Goal: Transaction & Acquisition: Purchase product/service

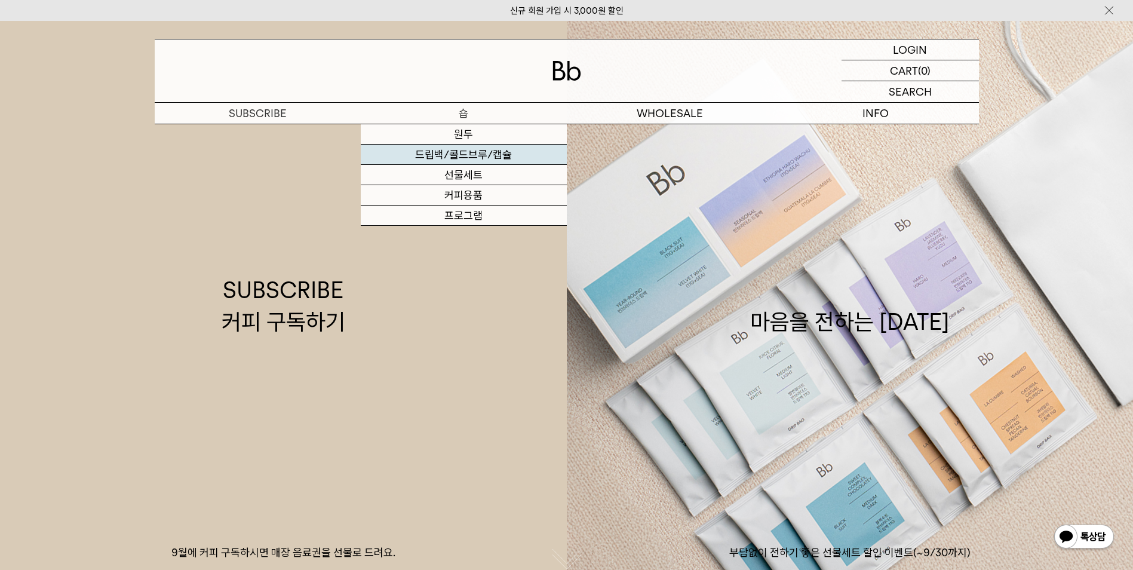
click at [467, 157] on link "드립백/콜드브루/캡슐" at bounding box center [464, 155] width 206 height 20
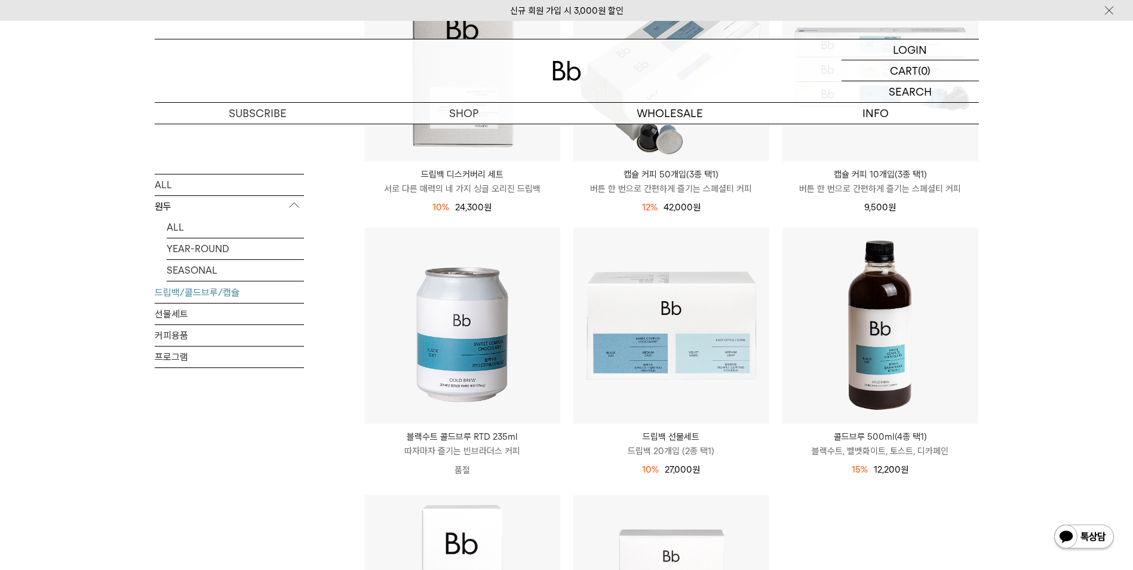
scroll to position [239, 0]
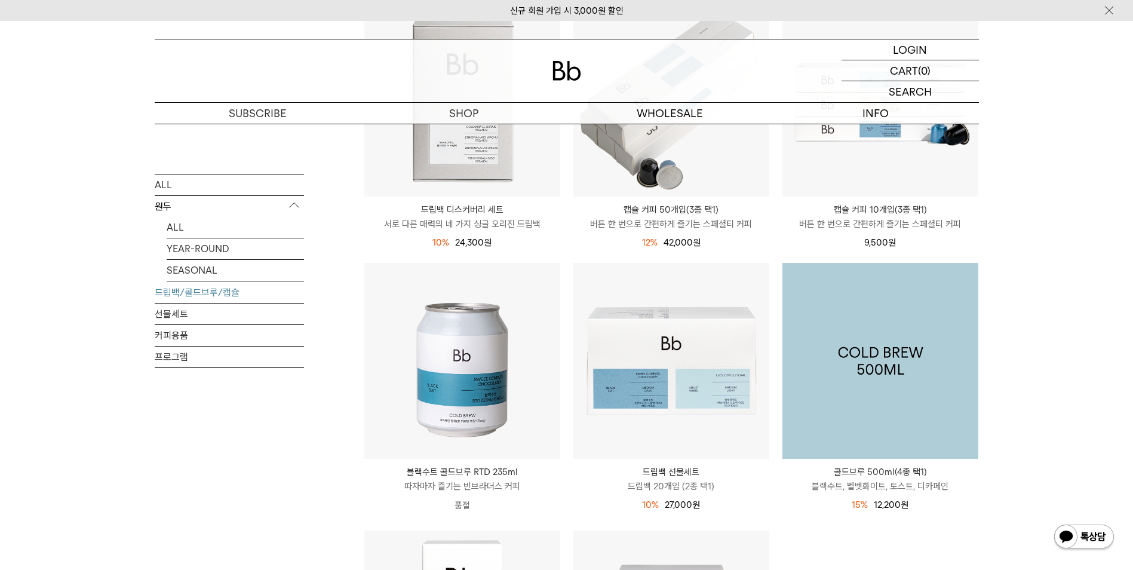
click at [903, 337] on img at bounding box center [881, 361] width 196 height 196
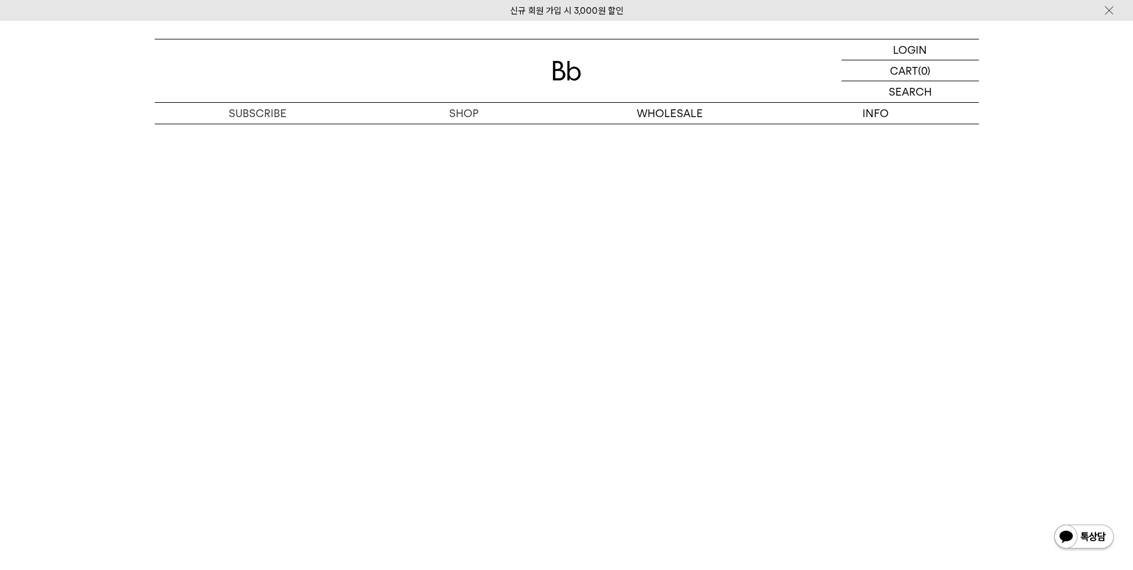
scroll to position [2449, 0]
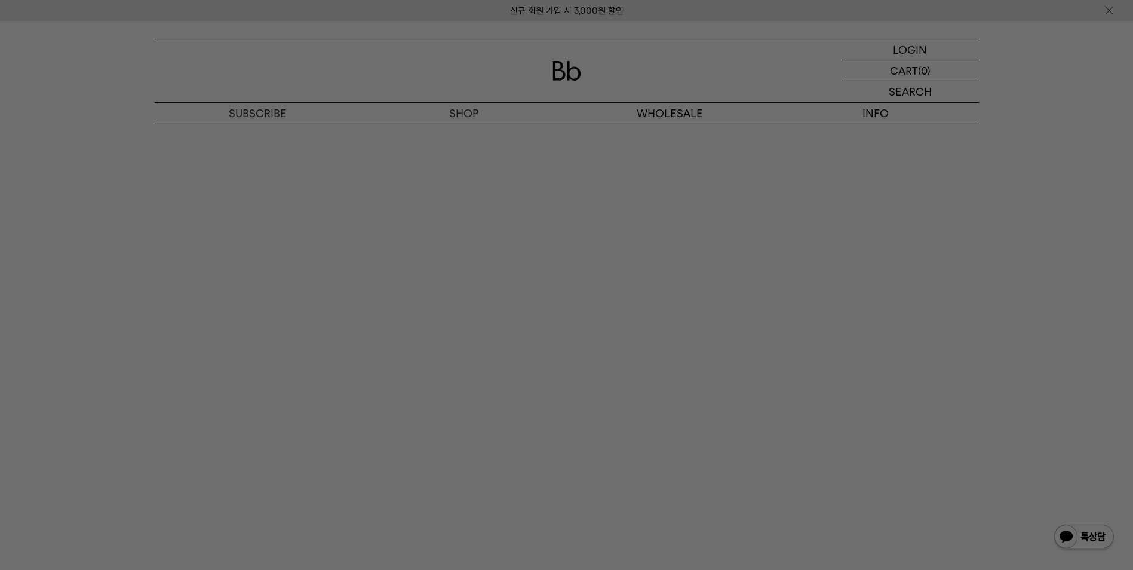
click at [62, 211] on div at bounding box center [566, 285] width 1133 height 570
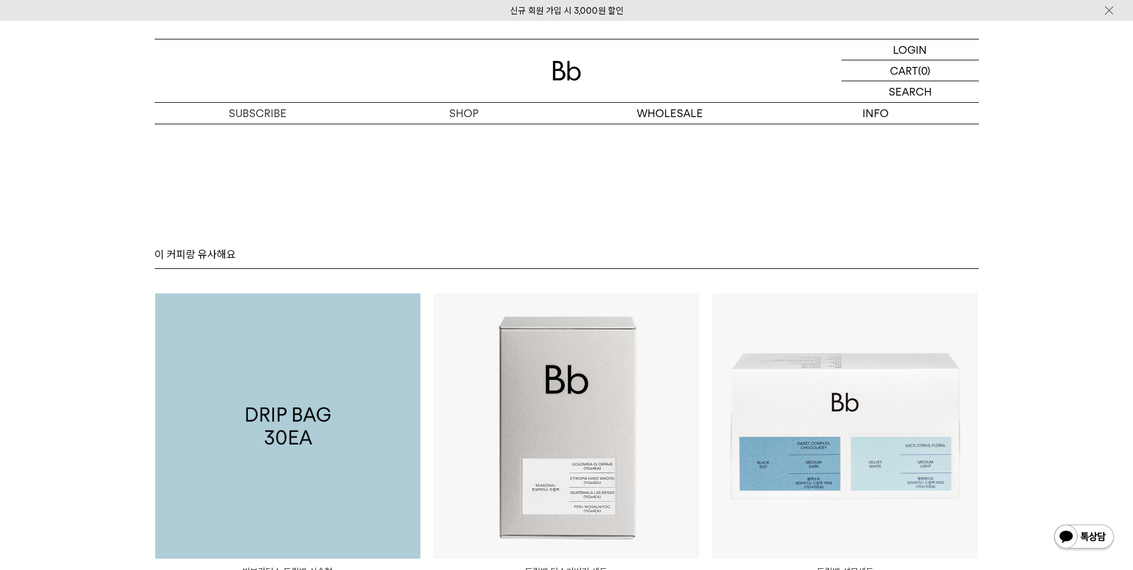
scroll to position [3524, 0]
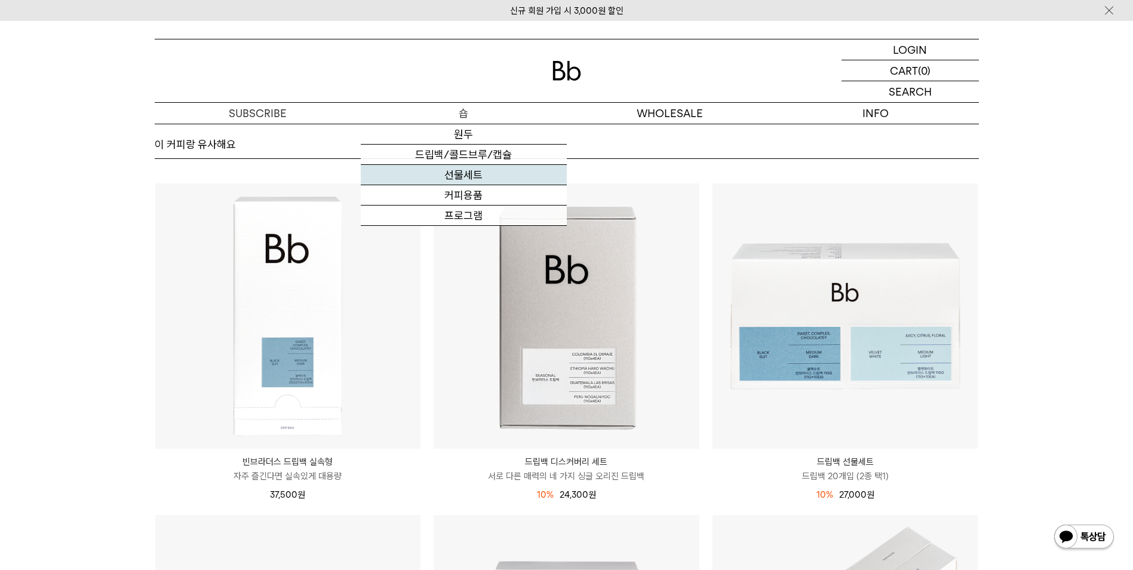
click at [455, 176] on link "선물세트" at bounding box center [464, 175] width 206 height 20
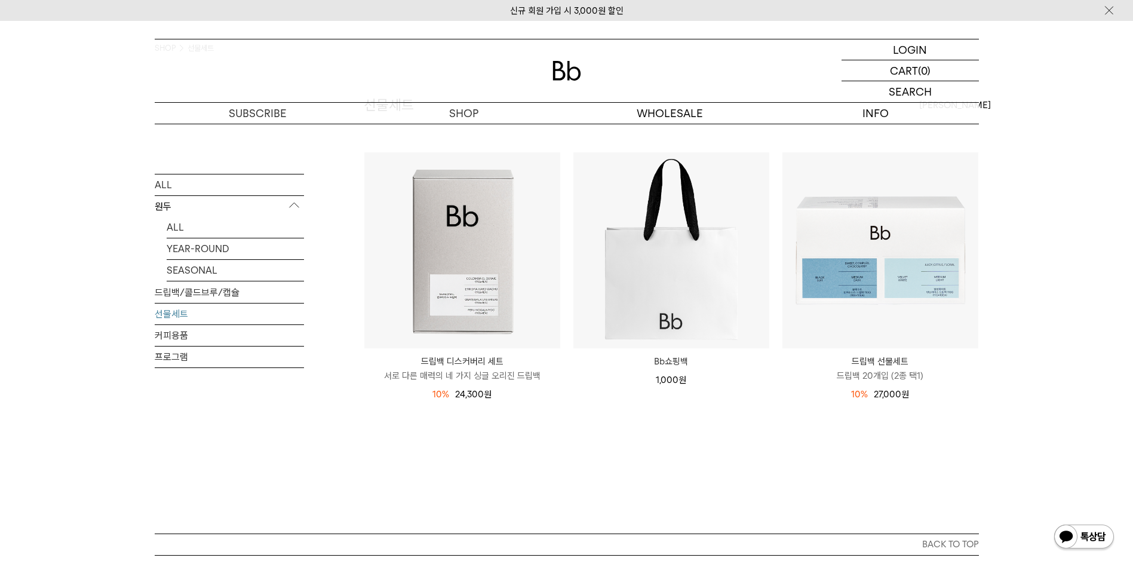
scroll to position [119, 0]
